Goal: Transaction & Acquisition: Subscribe to service/newsletter

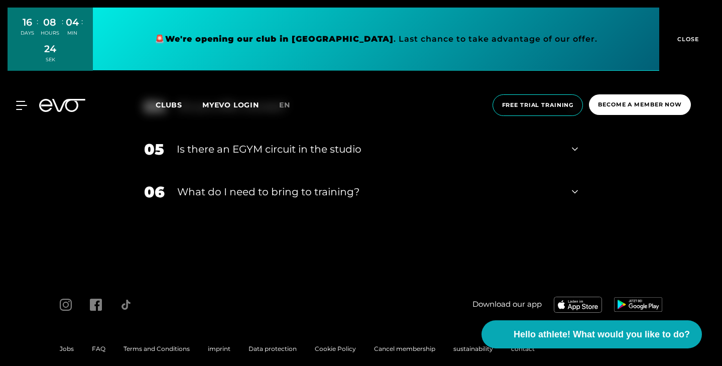
scroll to position [2963, 0]
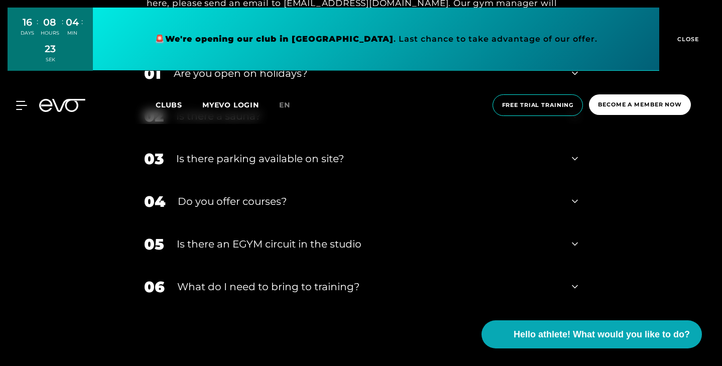
click at [176, 122] on font "Is there a sauna?" at bounding box center [218, 116] width 84 height 12
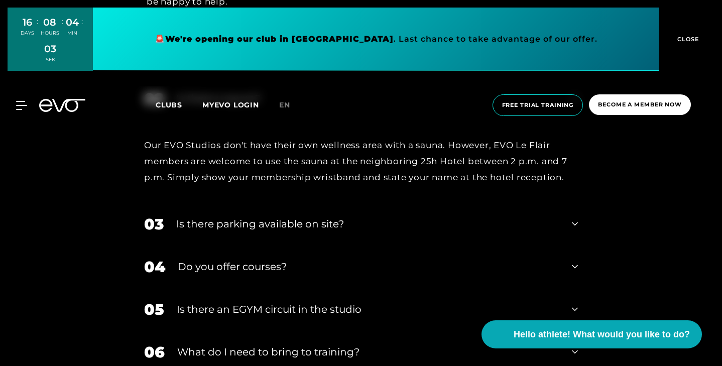
scroll to position [2994, 0]
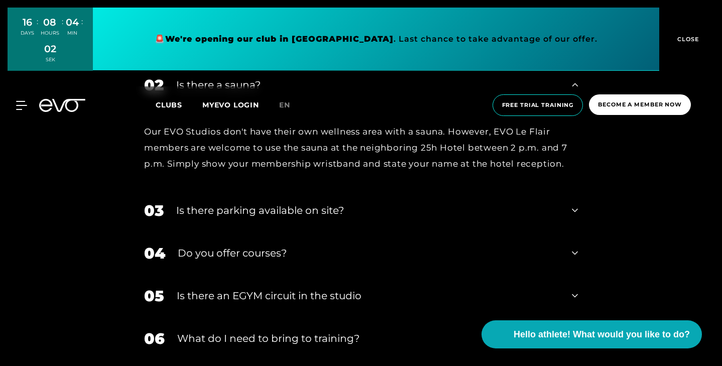
click at [177, 91] on font "Is there a sauna?" at bounding box center [218, 85] width 84 height 12
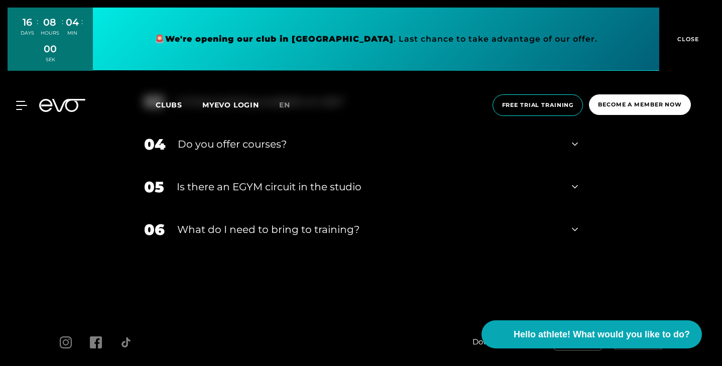
scroll to position [3034, 0]
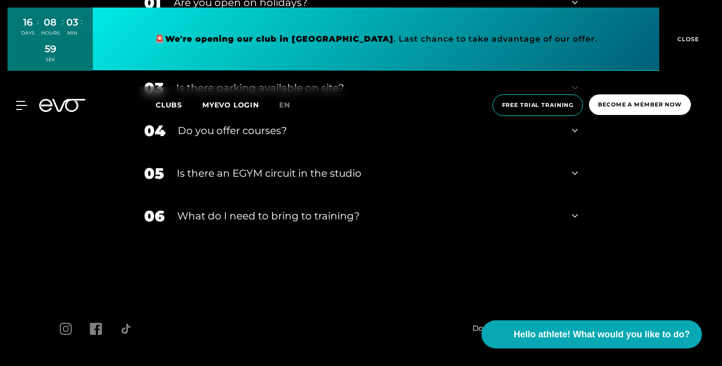
click at [201, 222] on font "What do I need to bring to training?" at bounding box center [268, 216] width 182 height 12
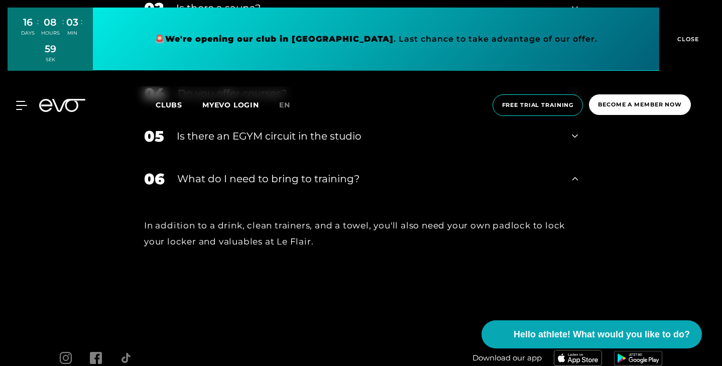
scroll to position [3072, 0]
click at [208, 200] on div "06 What do I need to bring to training?" at bounding box center [361, 178] width 454 height 43
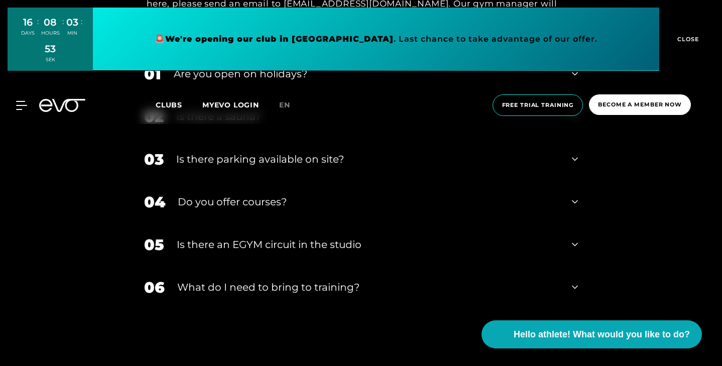
scroll to position [2962, 0]
click at [180, 81] on font "Are you open on holidays?" at bounding box center [241, 75] width 134 height 12
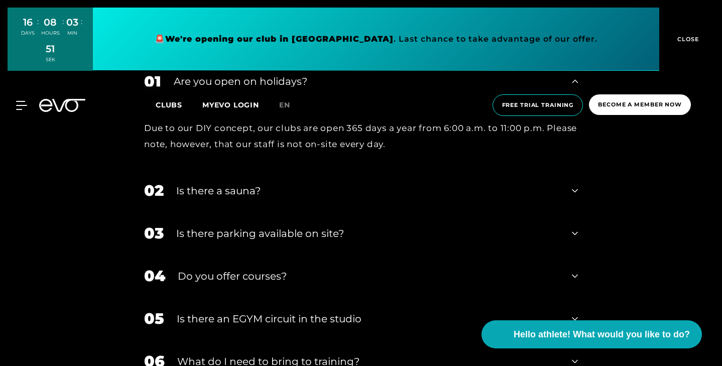
scroll to position [2952, 0]
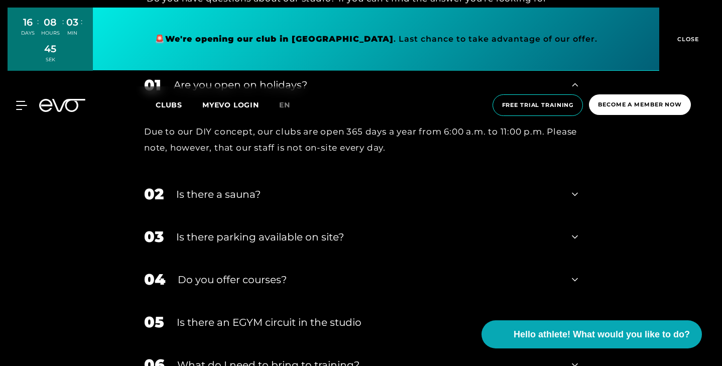
click at [205, 91] on font "Are you open on holidays?" at bounding box center [241, 85] width 134 height 12
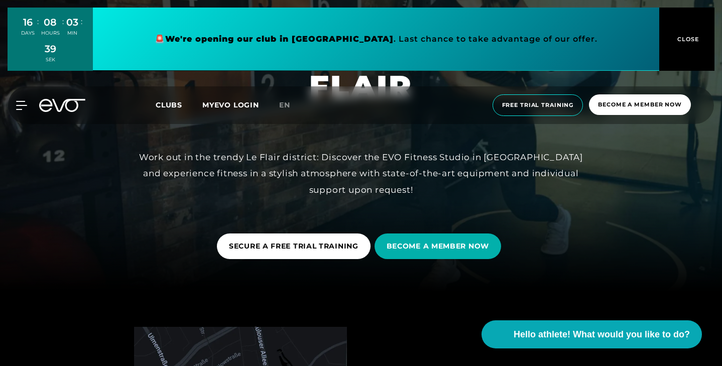
scroll to position [77, 0]
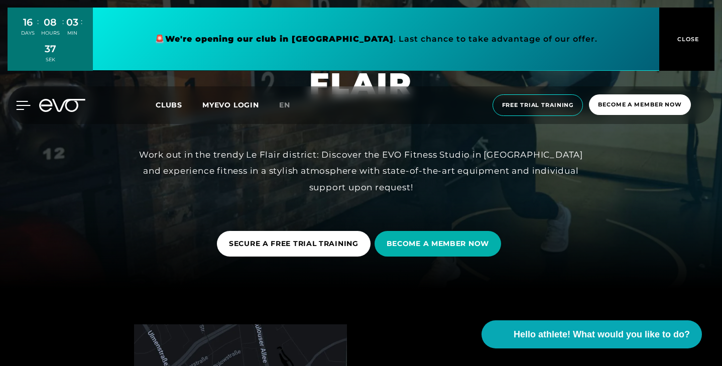
click at [16, 108] on icon at bounding box center [23, 105] width 15 height 9
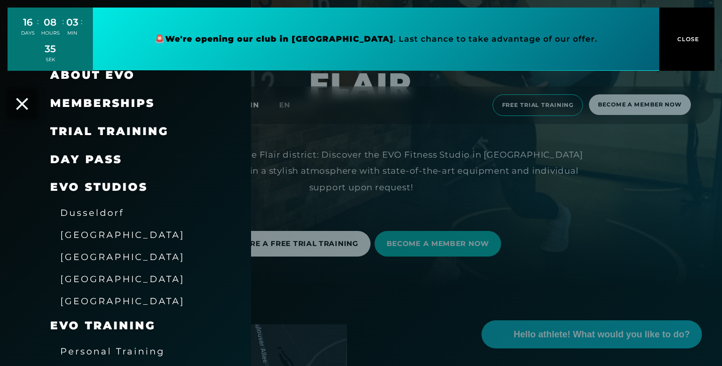
scroll to position [24, 0]
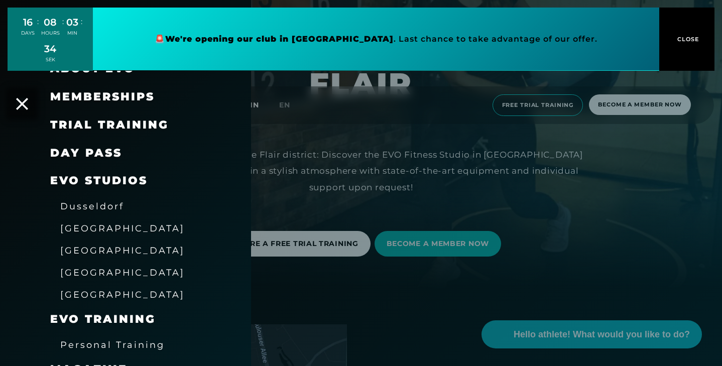
click at [105, 209] on font "Dusseldorf" at bounding box center [92, 206] width 64 height 11
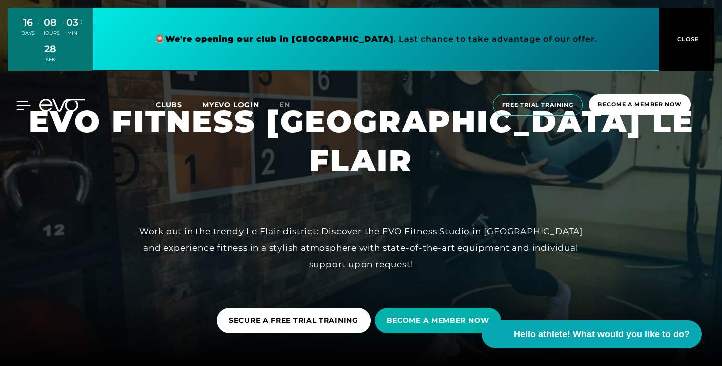
click at [21, 103] on icon at bounding box center [23, 105] width 15 height 9
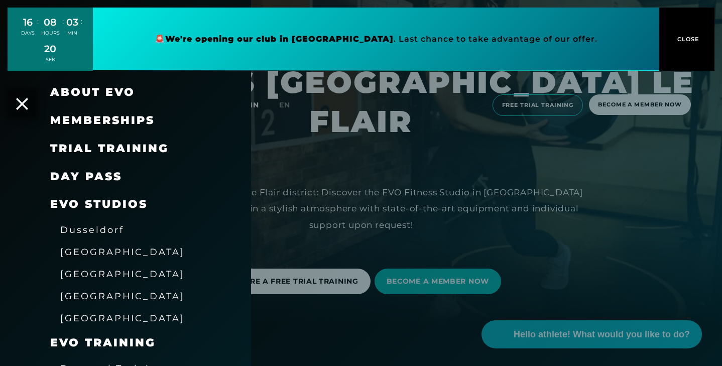
click at [99, 123] on font "Memberships" at bounding box center [102, 120] width 104 height 14
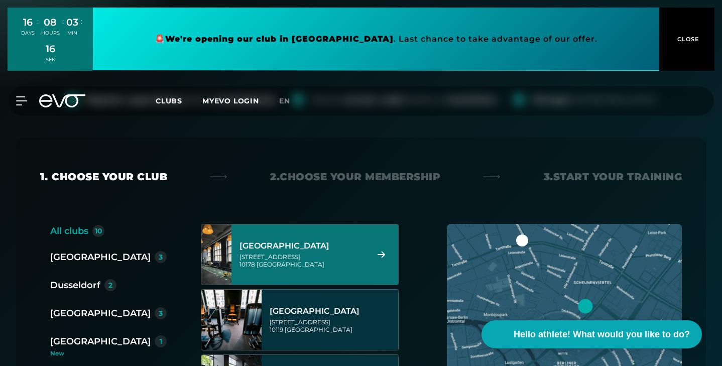
scroll to position [126, 0]
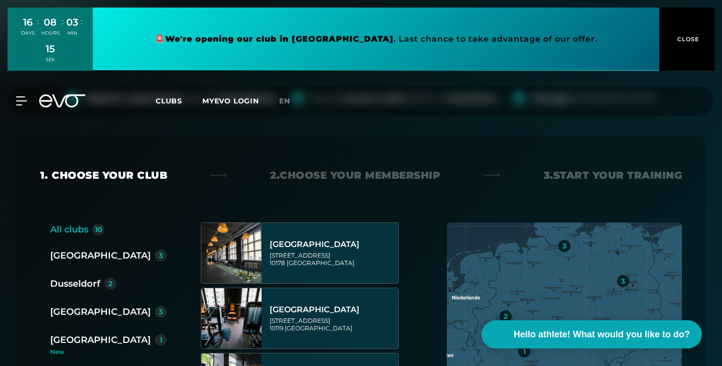
click at [107, 278] on div "2" at bounding box center [110, 284] width 12 height 12
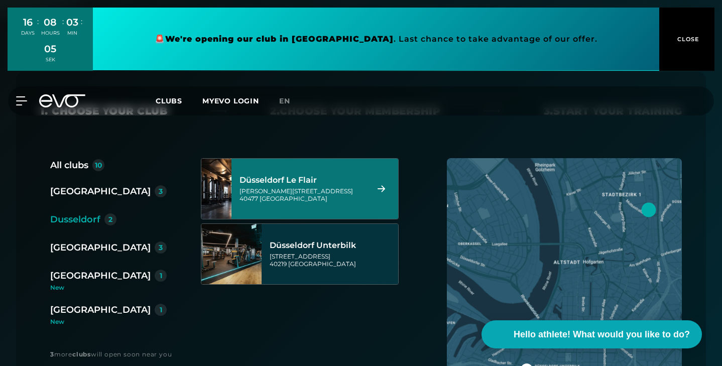
scroll to position [193, 0]
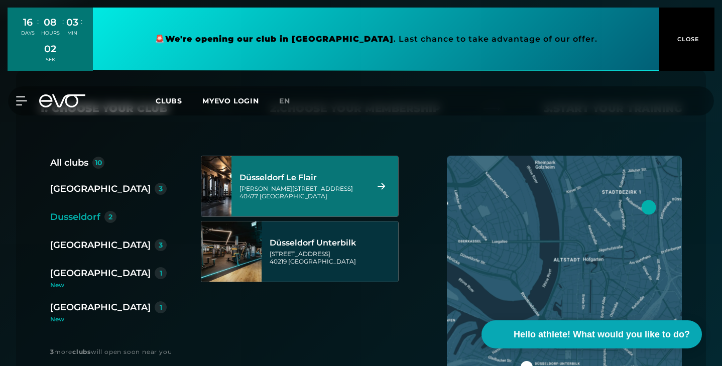
click at [334, 173] on div "Düsseldorf Le Flair" at bounding box center [302, 178] width 126 height 10
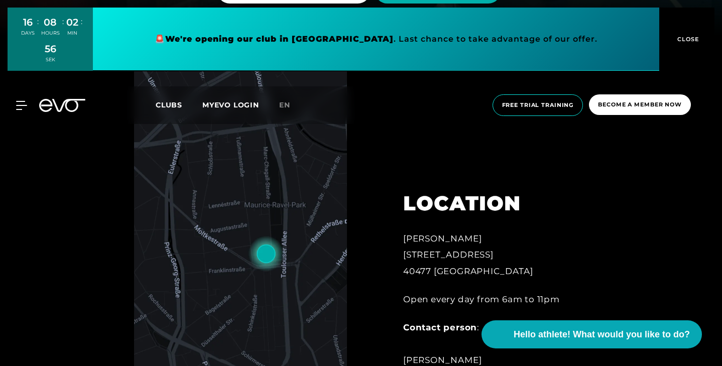
scroll to position [338, 0]
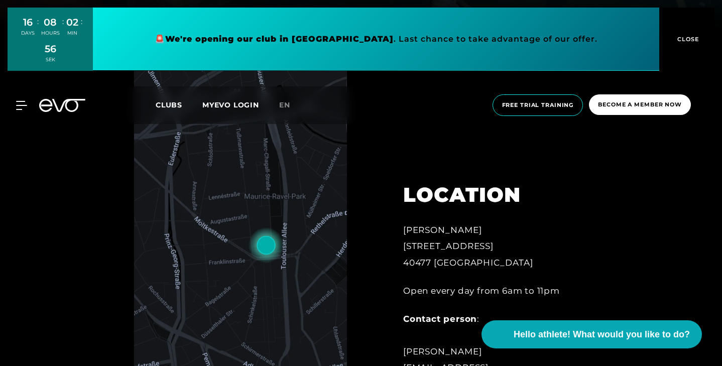
click at [237, 303] on img at bounding box center [240, 215] width 213 height 304
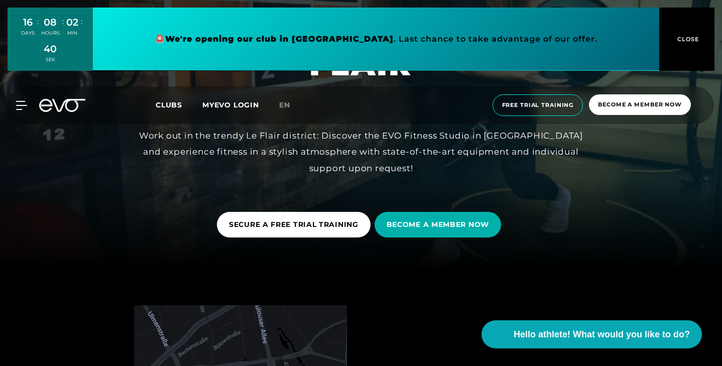
scroll to position [98, 0]
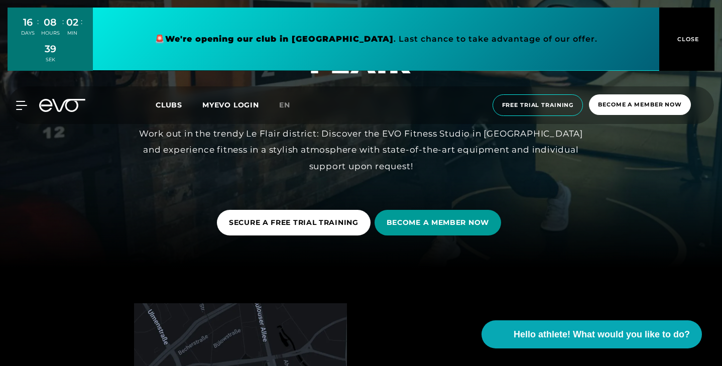
click at [444, 220] on font "BECOME A MEMBER NOW" at bounding box center [438, 222] width 102 height 9
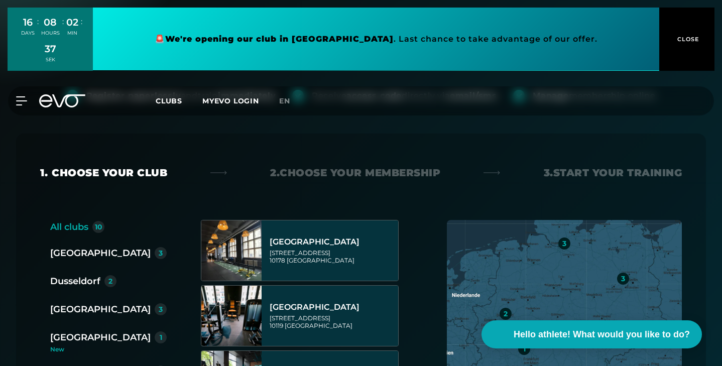
scroll to position [131, 0]
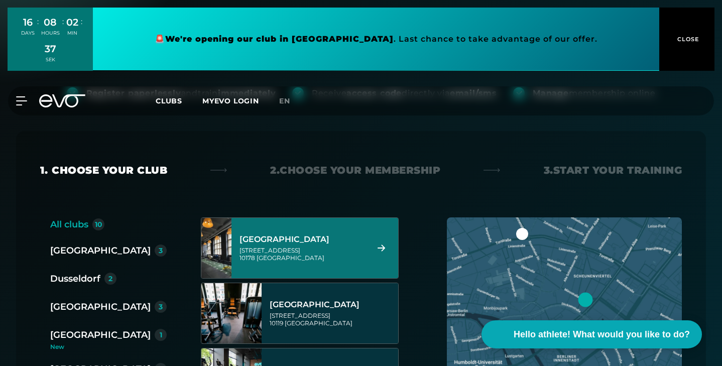
click at [114, 273] on div "2" at bounding box center [110, 279] width 12 height 12
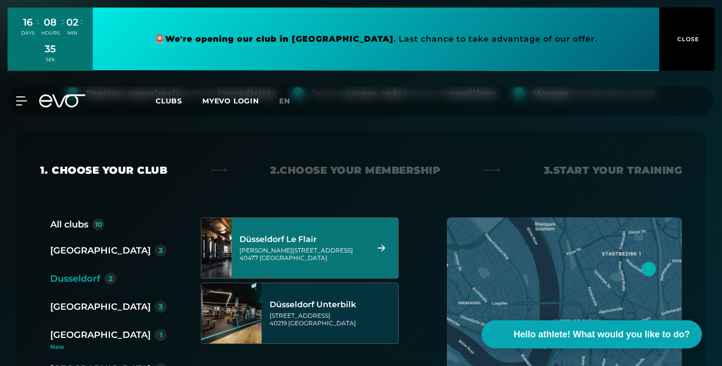
click at [297, 239] on div "[GEOGRAPHIC_DATA] Le Flair Marc-[STREET_ADDRESS] [GEOGRAPHIC_DATA] [STREET_ADDR…" at bounding box center [304, 342] width 206 height 251
click at [383, 245] on icon at bounding box center [382, 248] width 18 height 7
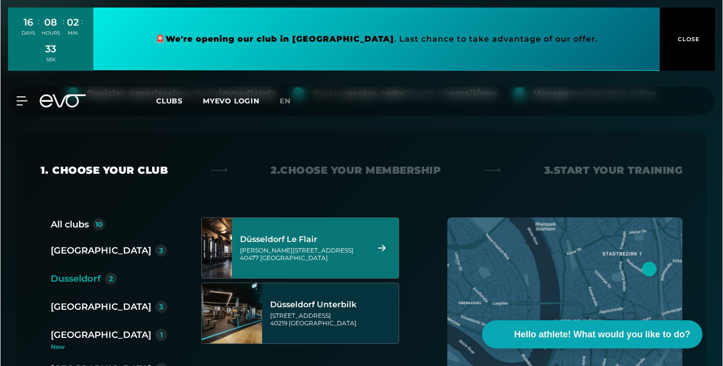
scroll to position [0, 0]
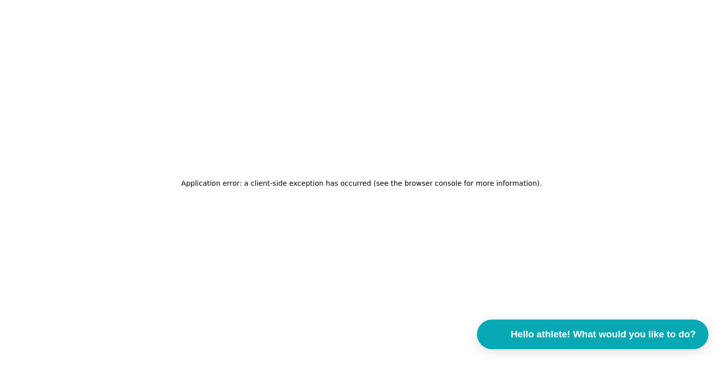
click at [617, 328] on span "Hello athlete! What would you like to do?" at bounding box center [603, 334] width 185 height 14
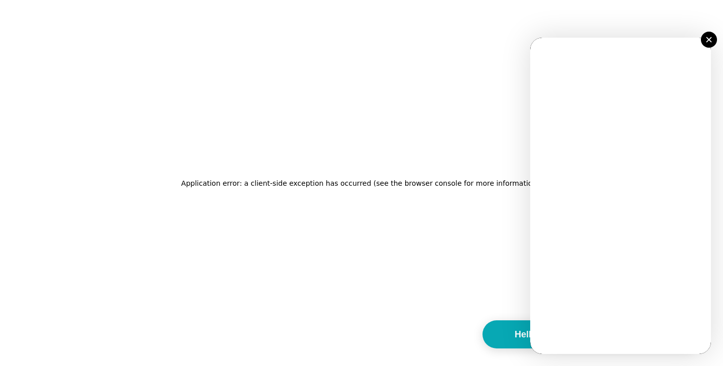
click at [706, 43] on button at bounding box center [709, 40] width 16 height 16
